Goal: Information Seeking & Learning: Understand process/instructions

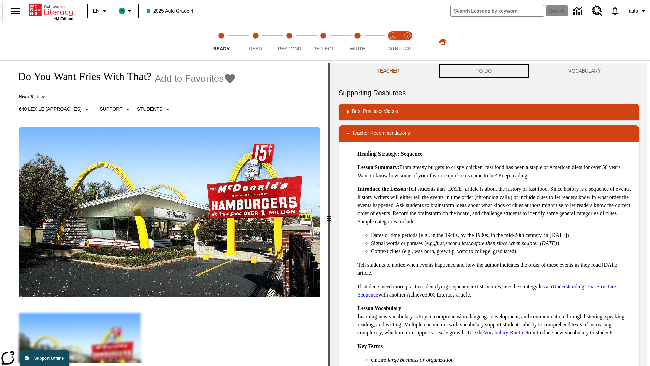
click at [484, 71] on button "TO-DO" at bounding box center [484, 71] width 92 height 16
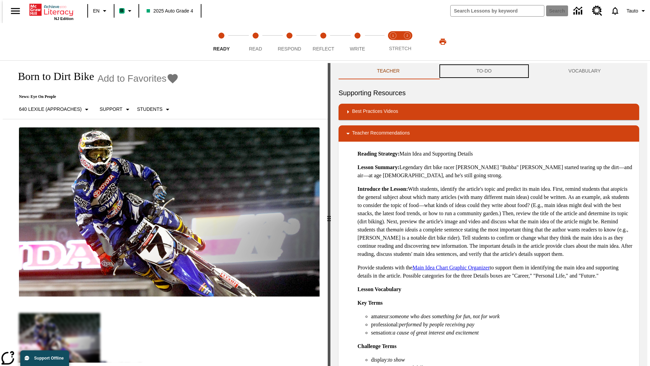
click at [484, 71] on button "TO-DO" at bounding box center [484, 71] width 92 height 16
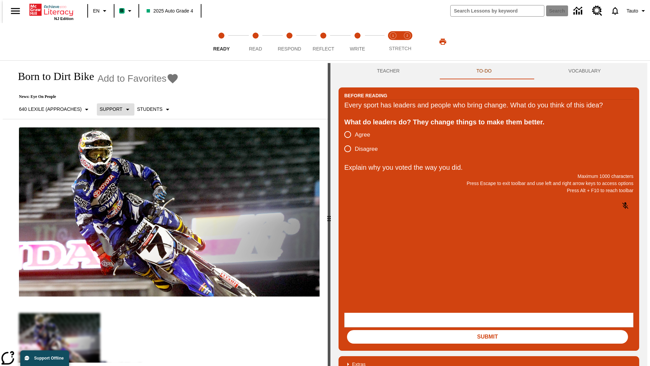
click at [112, 109] on p "Support" at bounding box center [111, 109] width 23 height 7
click at [120, 149] on p "Support" at bounding box center [120, 148] width 40 height 7
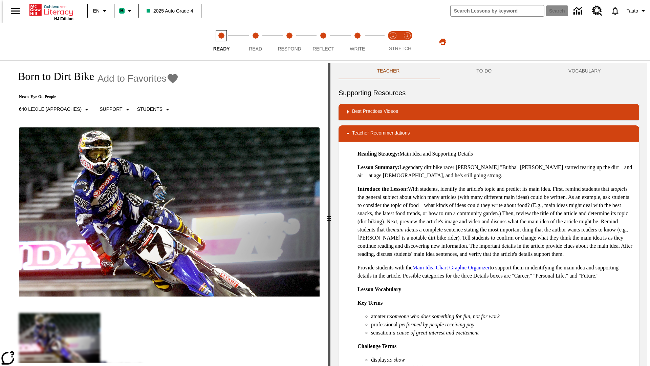
click at [221, 42] on span "Ready" at bounding box center [221, 46] width 17 height 12
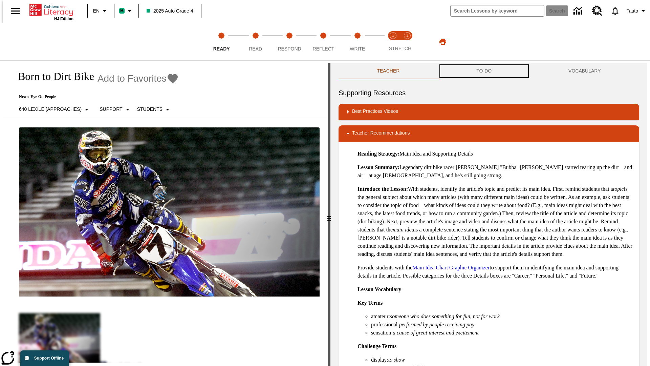
click at [484, 71] on button "TO-DO" at bounding box center [484, 71] width 92 height 16
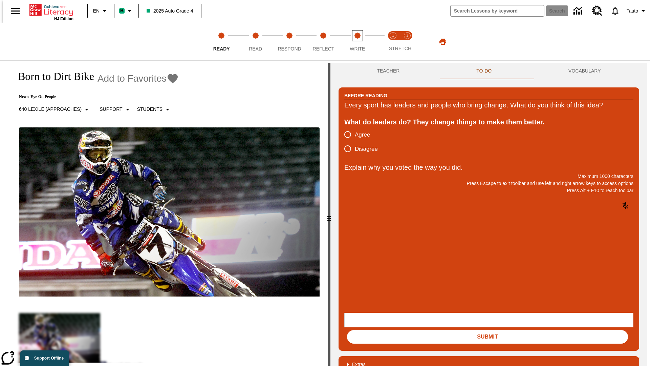
click at [357, 42] on span "Write" at bounding box center [357, 46] width 15 height 12
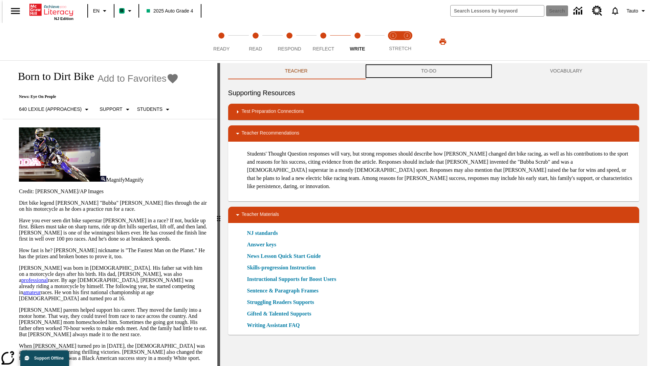
scroll to position [0, 0]
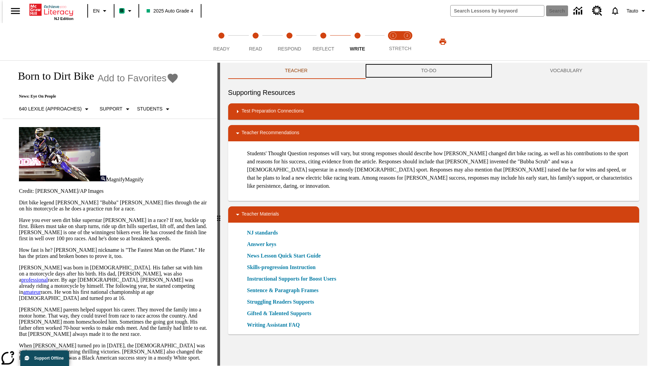
click at [429, 71] on button "TO-DO" at bounding box center [428, 71] width 129 height 16
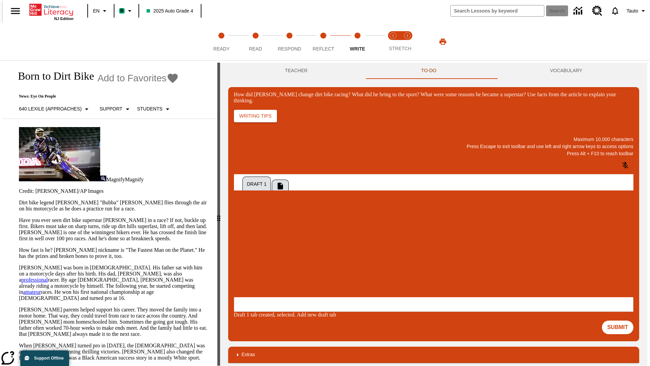
scroll to position [0, 0]
